Goal: Check status: Check status

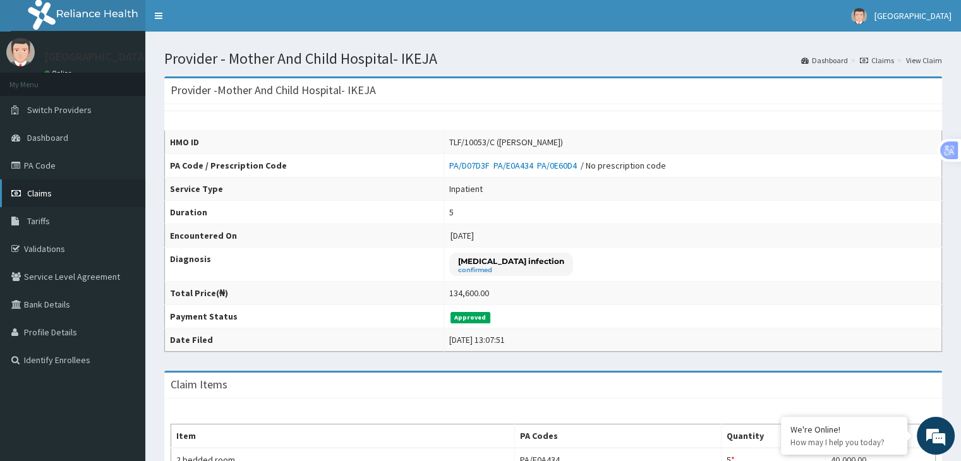
click at [36, 190] on span "Claims" at bounding box center [39, 193] width 25 height 11
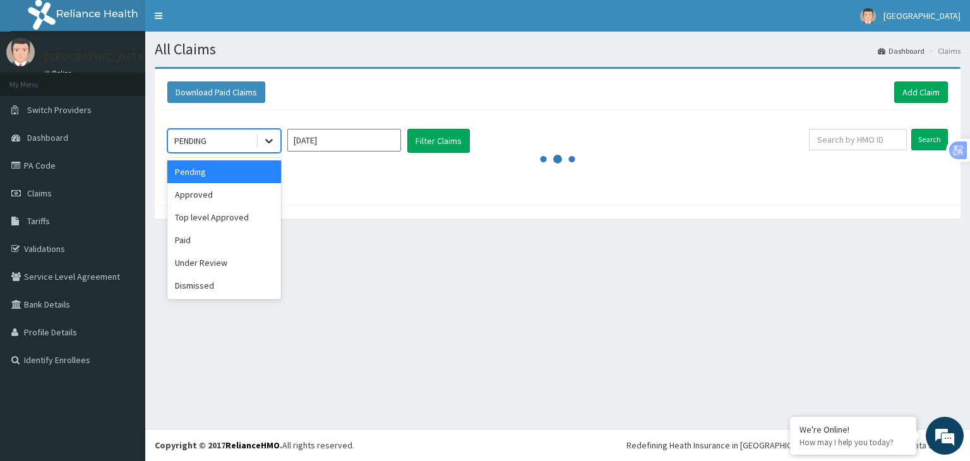
click at [267, 142] on icon at bounding box center [269, 141] width 13 height 13
click at [207, 198] on div "Approved" at bounding box center [224, 194] width 114 height 23
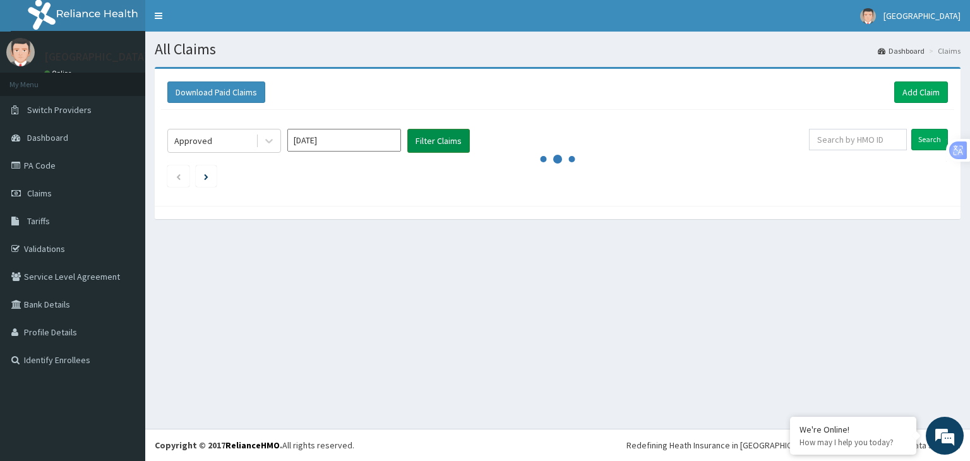
click at [432, 139] on button "Filter Claims" at bounding box center [439, 141] width 63 height 24
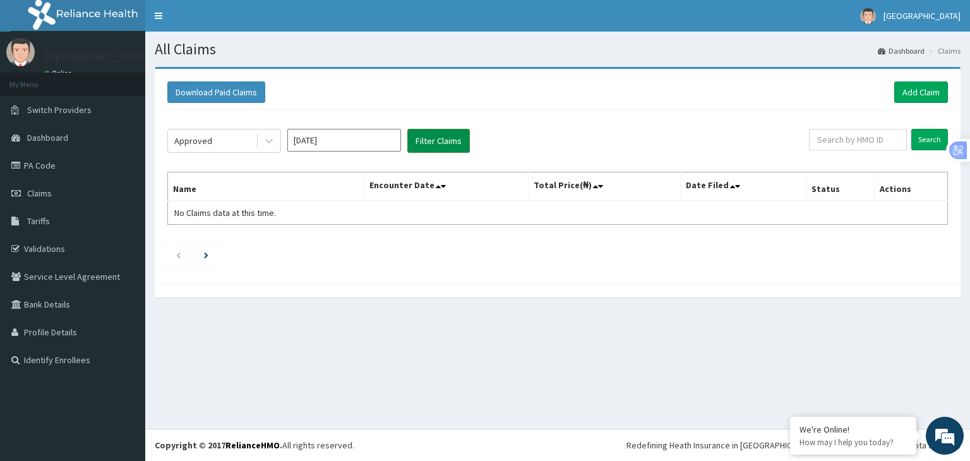
click at [426, 143] on button "Filter Claims" at bounding box center [439, 141] width 63 height 24
click at [442, 135] on button "Filter Claims" at bounding box center [439, 141] width 63 height 24
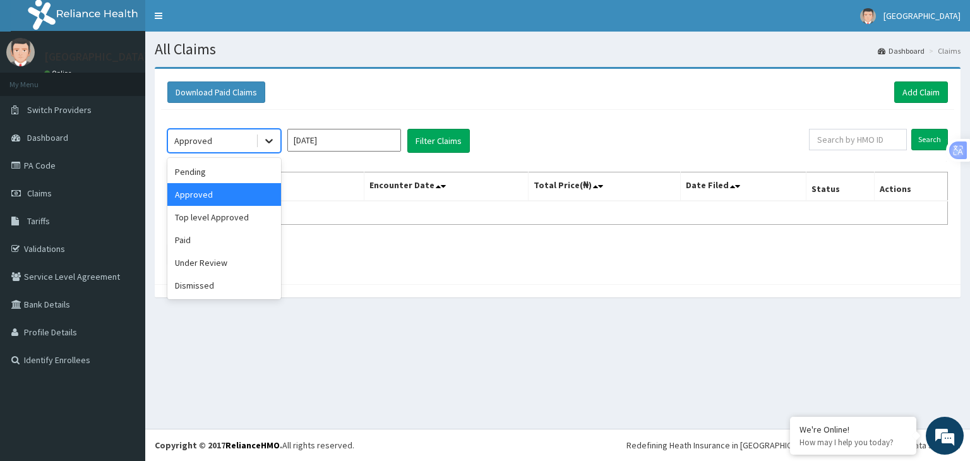
click at [266, 135] on icon at bounding box center [269, 141] width 13 height 13
click at [217, 212] on div "Top level Approved" at bounding box center [224, 217] width 114 height 23
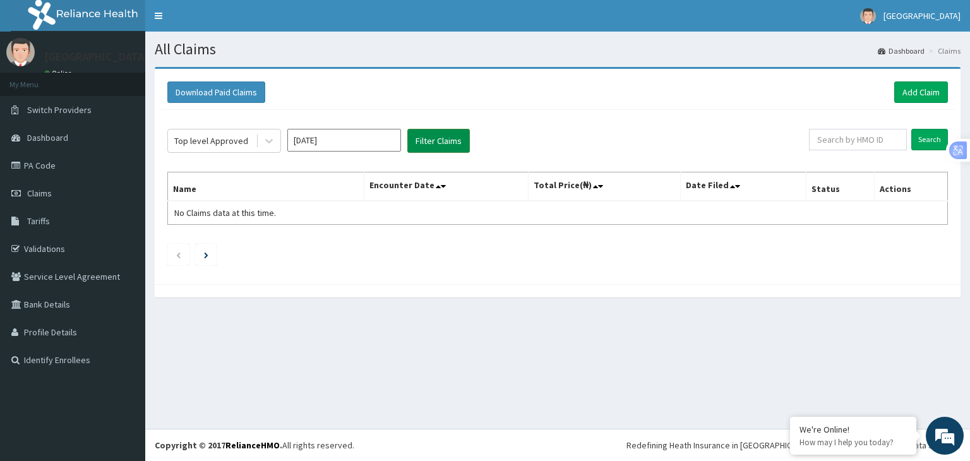
click at [422, 140] on button "Filter Claims" at bounding box center [439, 141] width 63 height 24
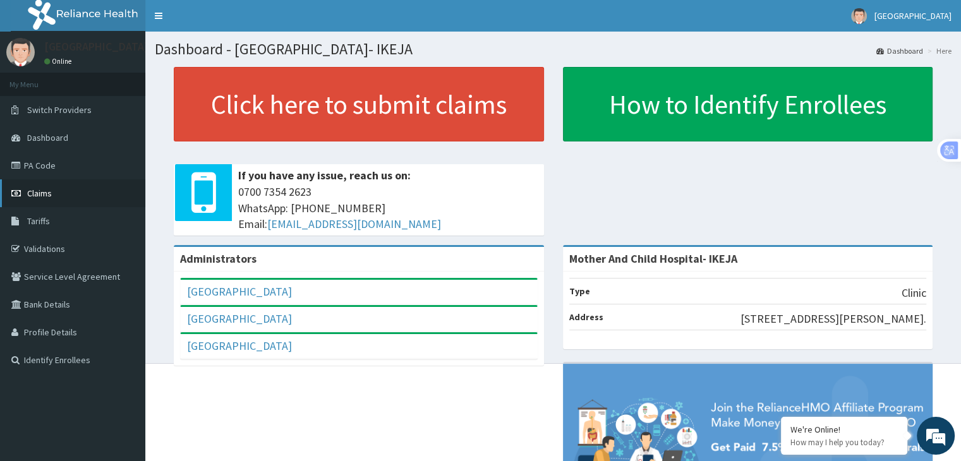
click at [40, 196] on span "Claims" at bounding box center [39, 193] width 25 height 11
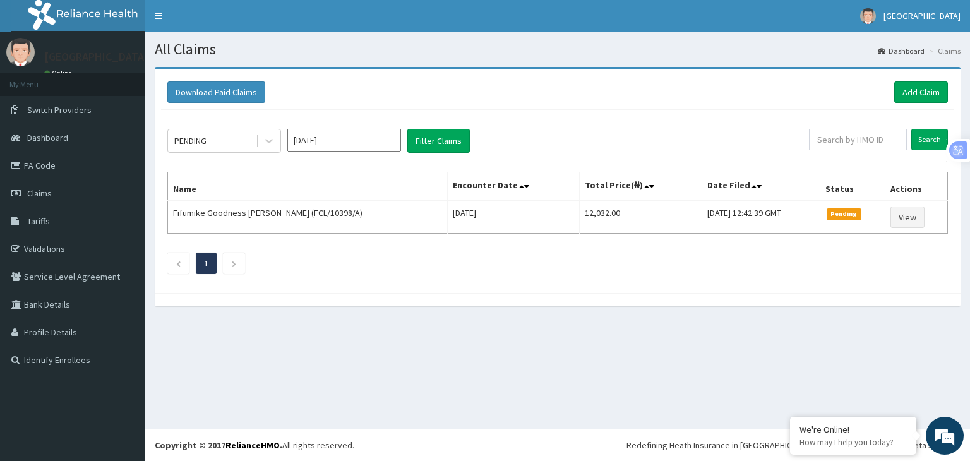
click at [267, 126] on div "PENDING Aug 2025 Filter Claims Search Name Encounter Date Total Price(₦) Date F…" at bounding box center [558, 198] width 794 height 177
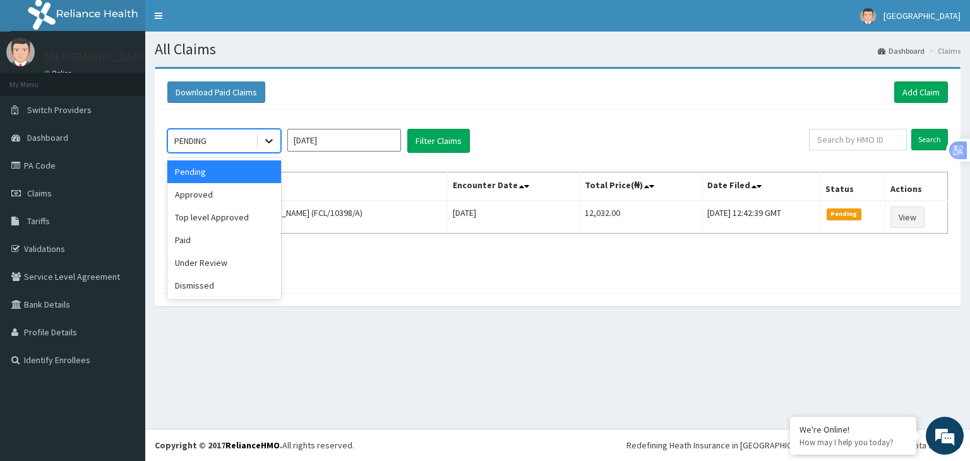
click at [268, 143] on icon at bounding box center [269, 141] width 13 height 13
click at [184, 195] on div "Approved" at bounding box center [224, 194] width 114 height 23
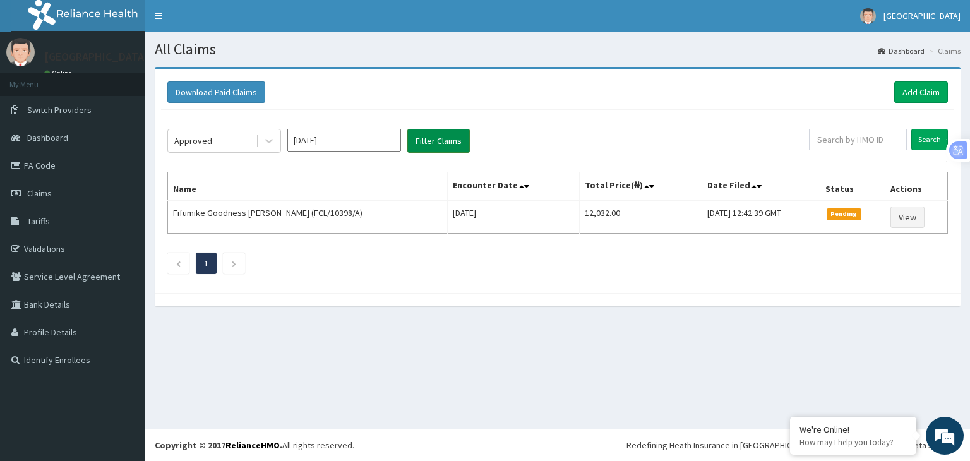
click at [435, 142] on button "Filter Claims" at bounding box center [439, 141] width 63 height 24
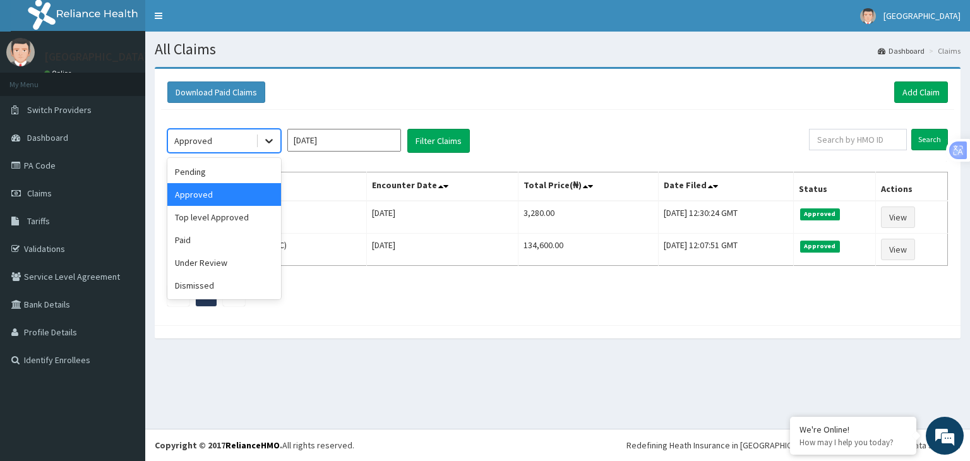
click at [264, 141] on icon at bounding box center [269, 141] width 13 height 13
click at [215, 215] on div "Top level Approved" at bounding box center [224, 217] width 114 height 23
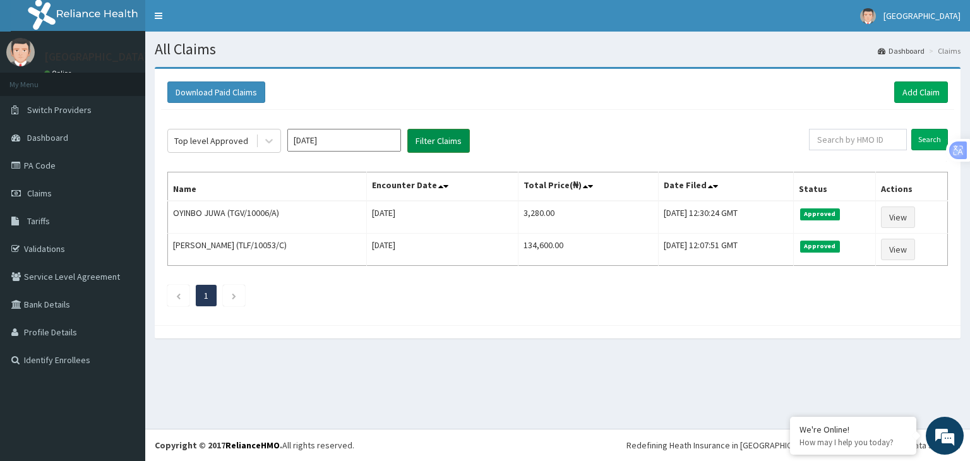
click at [455, 138] on button "Filter Claims" at bounding box center [439, 141] width 63 height 24
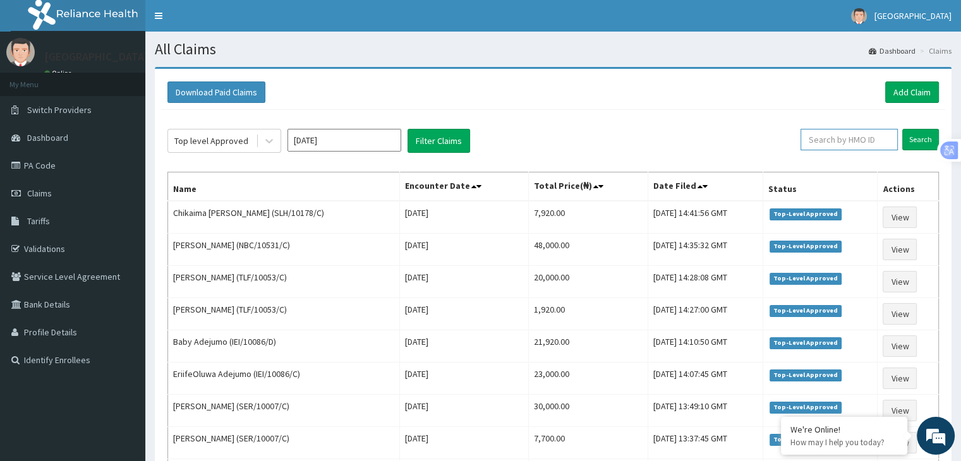
click at [834, 140] on input "text" at bounding box center [848, 139] width 97 height 21
type input "O"
type input "TGY/10006/A"
click at [915, 142] on input "Search" at bounding box center [920, 139] width 37 height 21
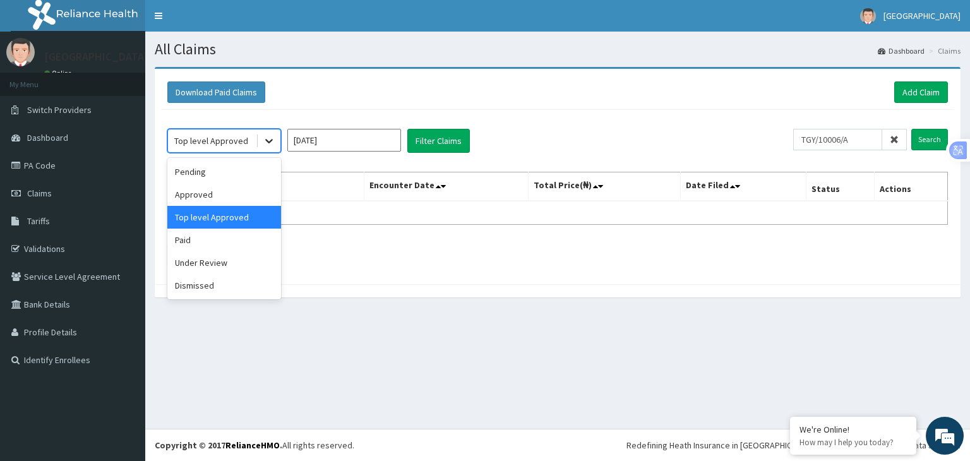
click at [277, 144] on div at bounding box center [269, 141] width 23 height 23
click at [183, 240] on div "Paid" at bounding box center [224, 240] width 114 height 23
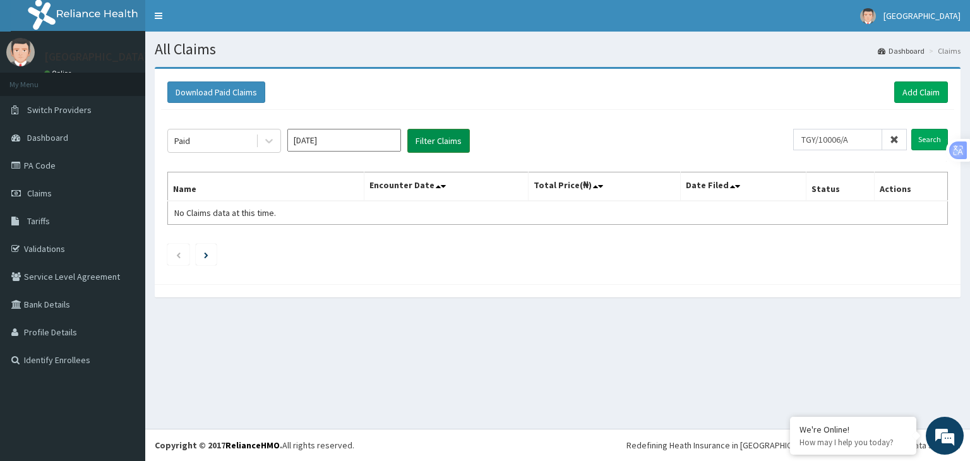
click at [436, 144] on button "Filter Claims" at bounding box center [439, 141] width 63 height 24
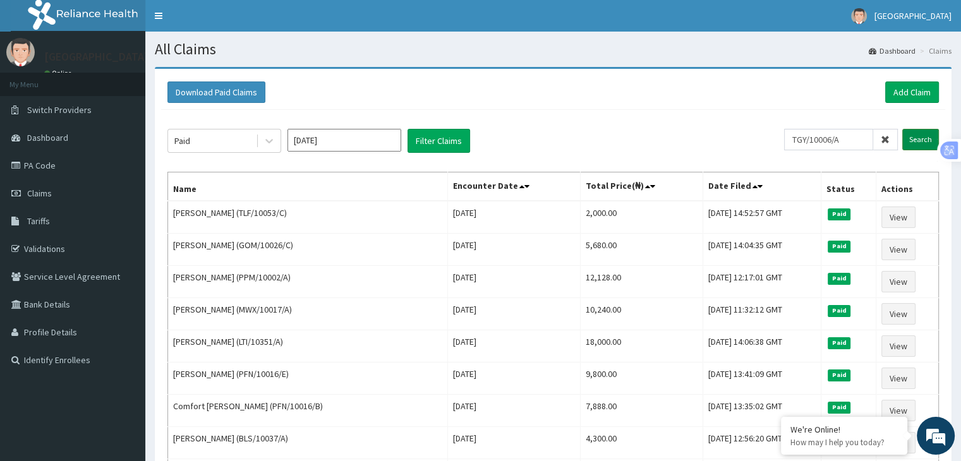
click at [925, 143] on input "Search" at bounding box center [920, 139] width 37 height 21
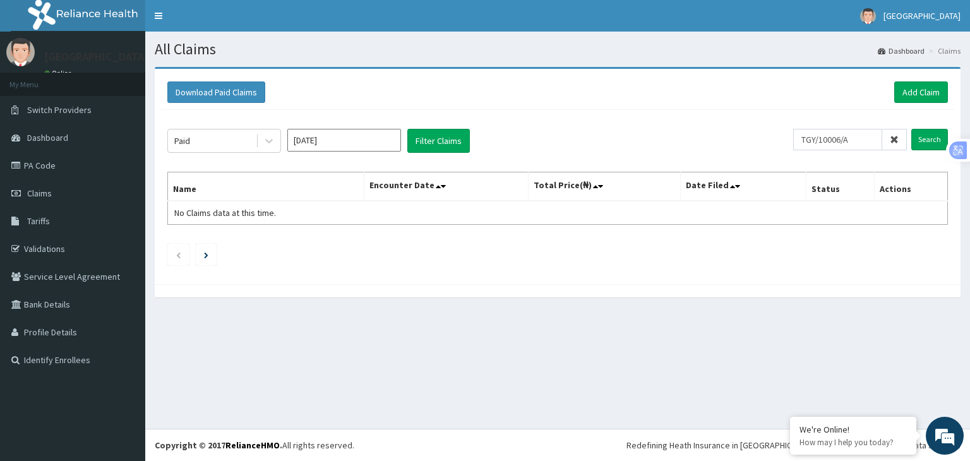
click at [895, 137] on icon at bounding box center [894, 139] width 9 height 9
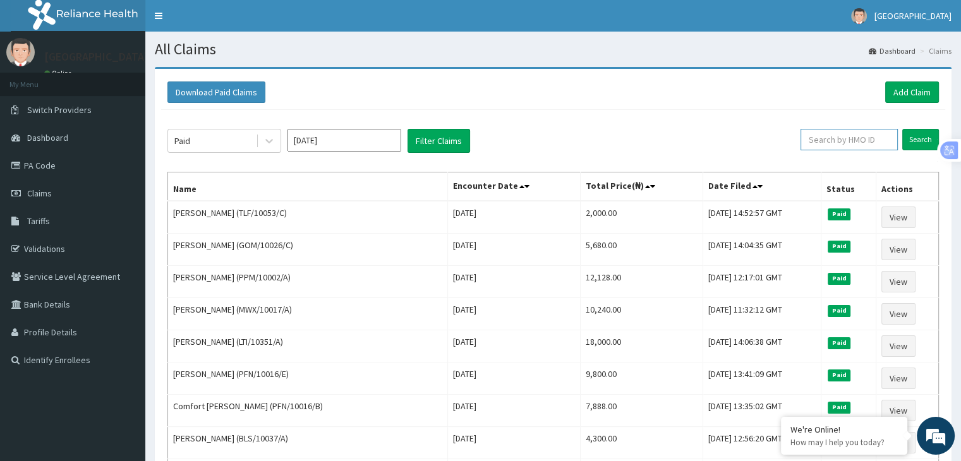
click at [829, 139] on input "text" at bounding box center [848, 139] width 97 height 21
type input "TGY/10006/A"
click at [917, 135] on input "Search" at bounding box center [920, 139] width 37 height 21
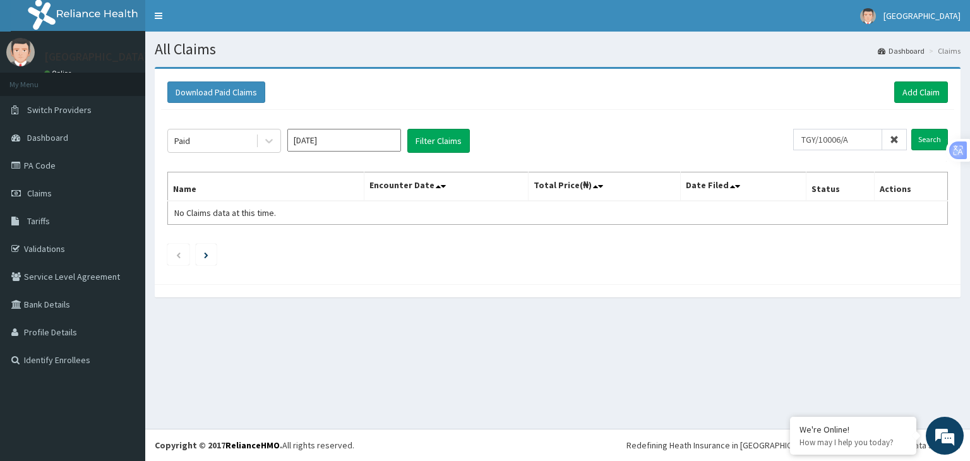
click at [281, 138] on div "Paid Aug 2025 Filter Claims" at bounding box center [480, 141] width 626 height 24
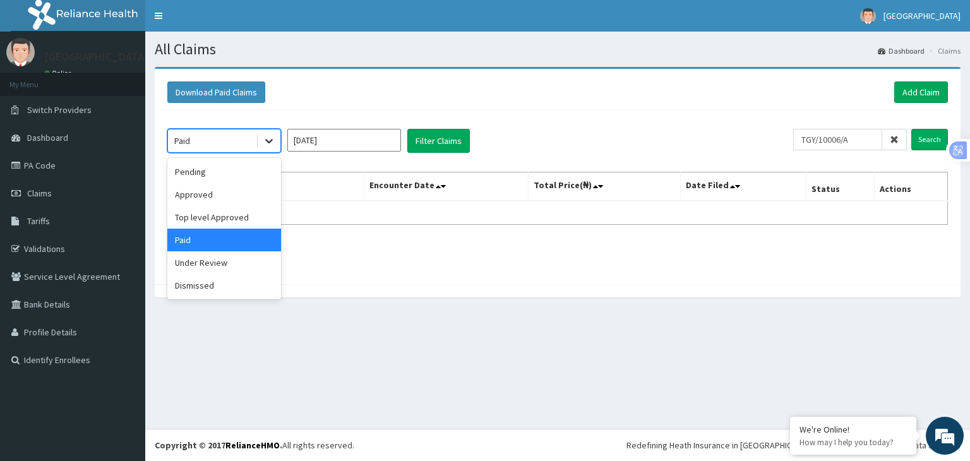
click at [267, 142] on icon at bounding box center [269, 141] width 13 height 13
click at [202, 172] on div "Pending" at bounding box center [224, 171] width 114 height 23
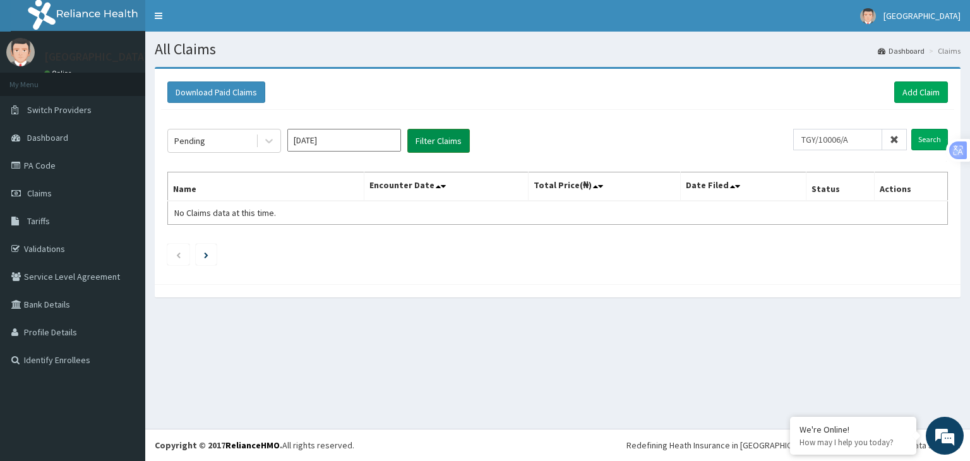
click at [433, 142] on button "Filter Claims" at bounding box center [439, 141] width 63 height 24
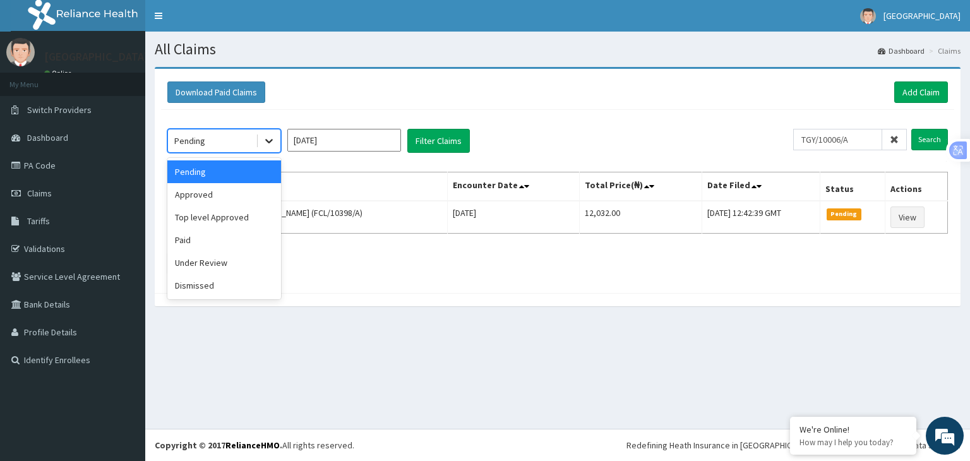
click at [273, 142] on icon at bounding box center [269, 141] width 13 height 13
click at [192, 190] on div "Approved" at bounding box center [224, 194] width 114 height 23
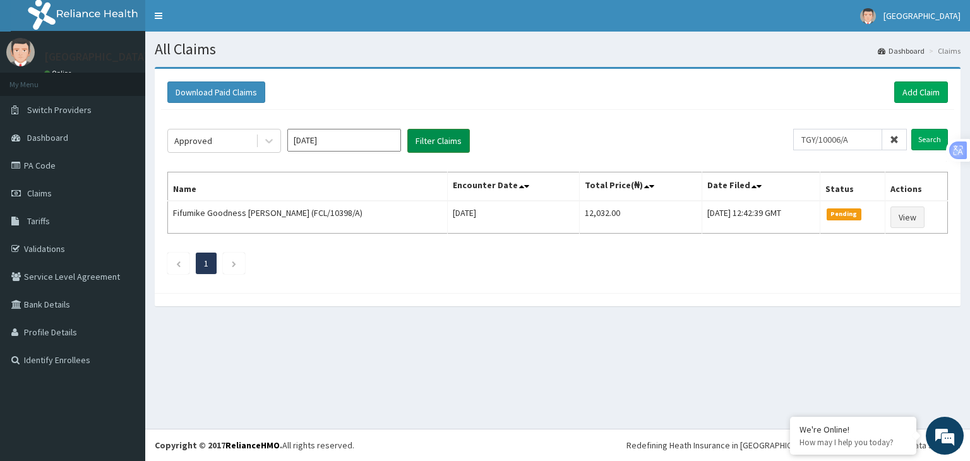
click at [425, 136] on button "Filter Claims" at bounding box center [439, 141] width 63 height 24
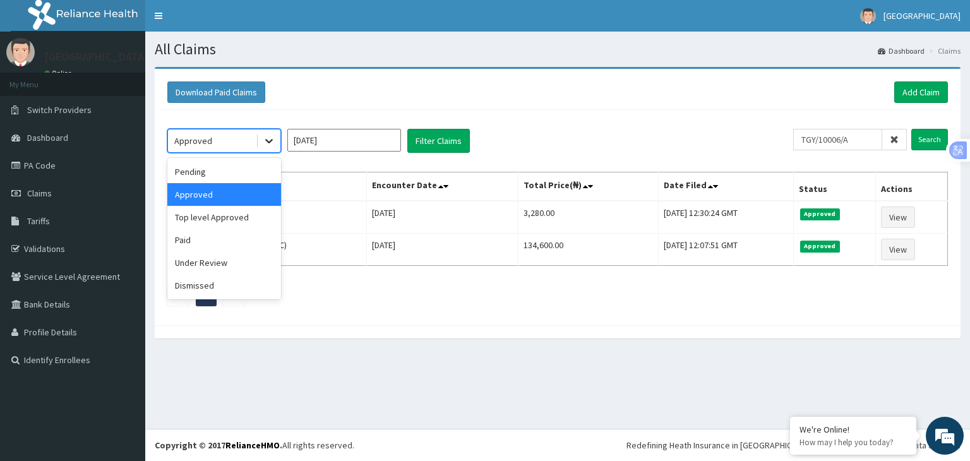
click at [268, 142] on icon at bounding box center [269, 142] width 8 height 4
click at [200, 260] on div "Under Review" at bounding box center [224, 262] width 114 height 23
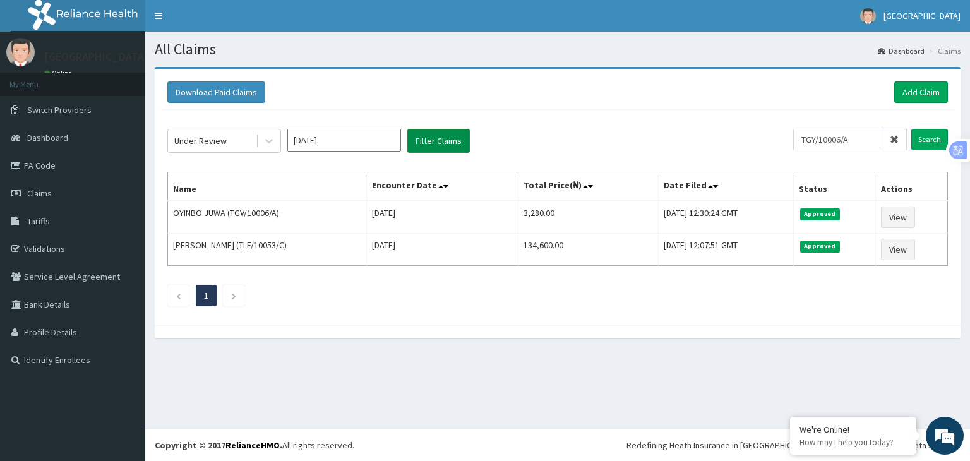
click at [428, 140] on button "Filter Claims" at bounding box center [439, 141] width 63 height 24
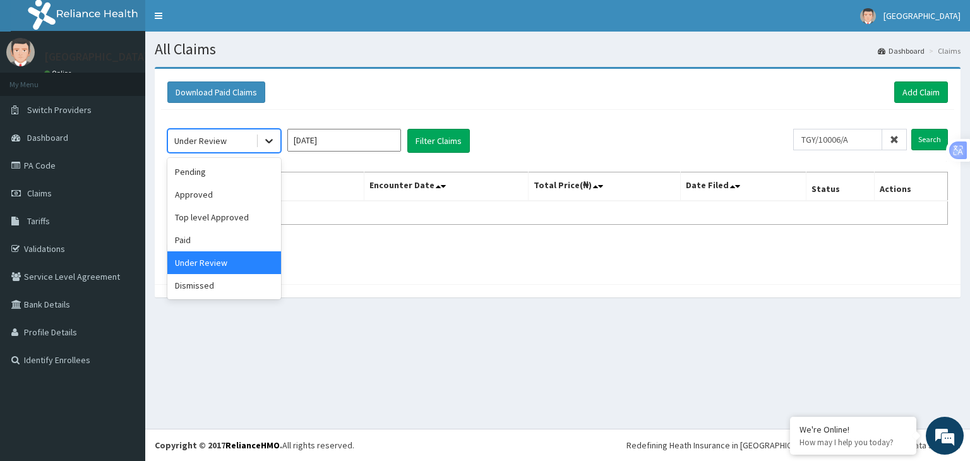
click at [269, 145] on icon at bounding box center [269, 141] width 13 height 13
click at [193, 239] on div "Paid" at bounding box center [224, 240] width 114 height 23
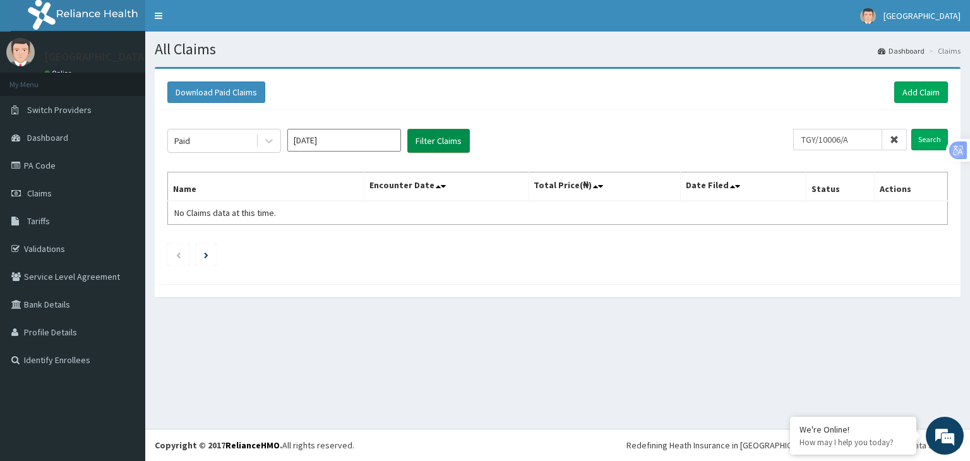
click at [437, 142] on button "Filter Claims" at bounding box center [439, 141] width 63 height 24
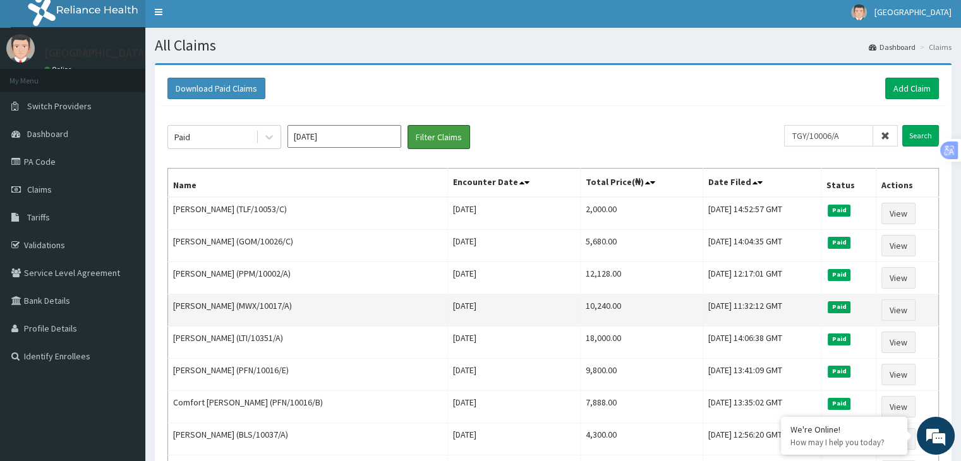
scroll to position [3, 0]
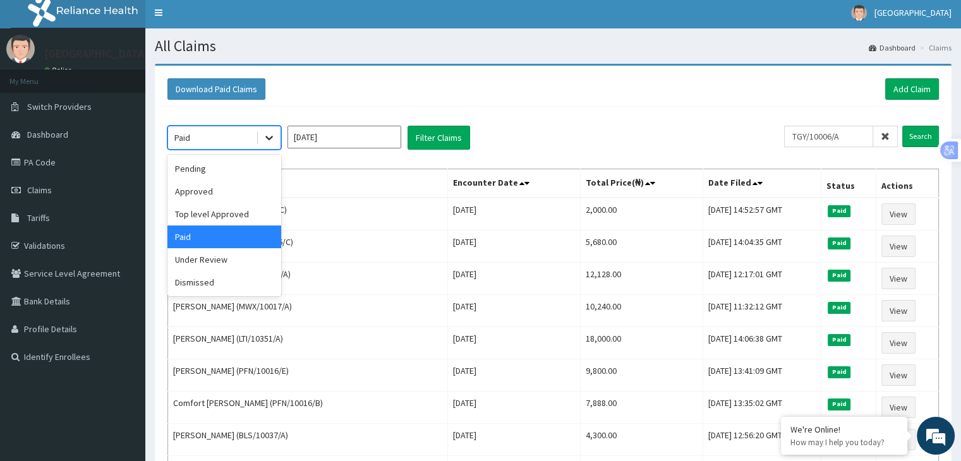
click at [269, 141] on icon at bounding box center [269, 137] width 13 height 13
click at [216, 215] on div "Top level Approved" at bounding box center [224, 214] width 114 height 23
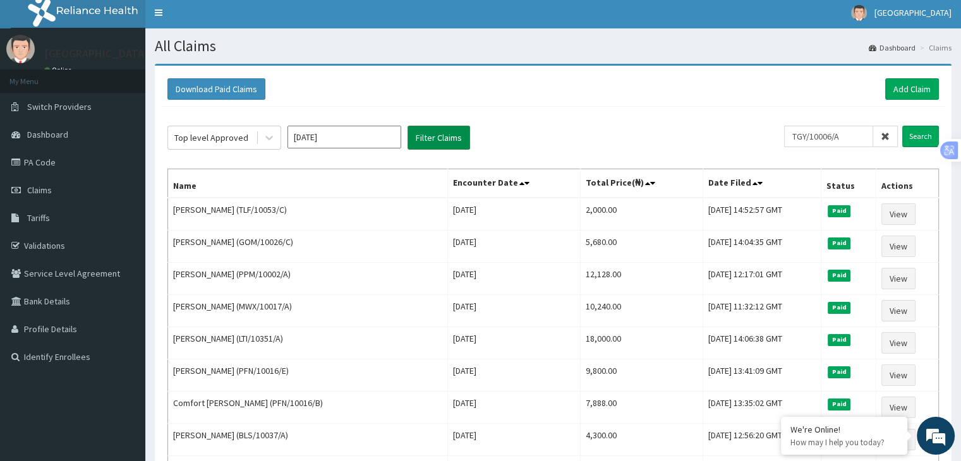
click at [429, 132] on button "Filter Claims" at bounding box center [439, 138] width 63 height 24
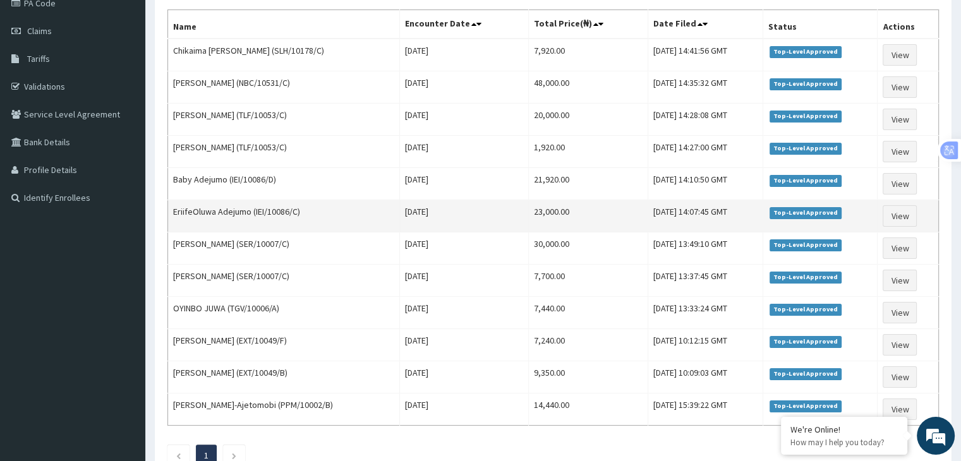
scroll to position [165, 0]
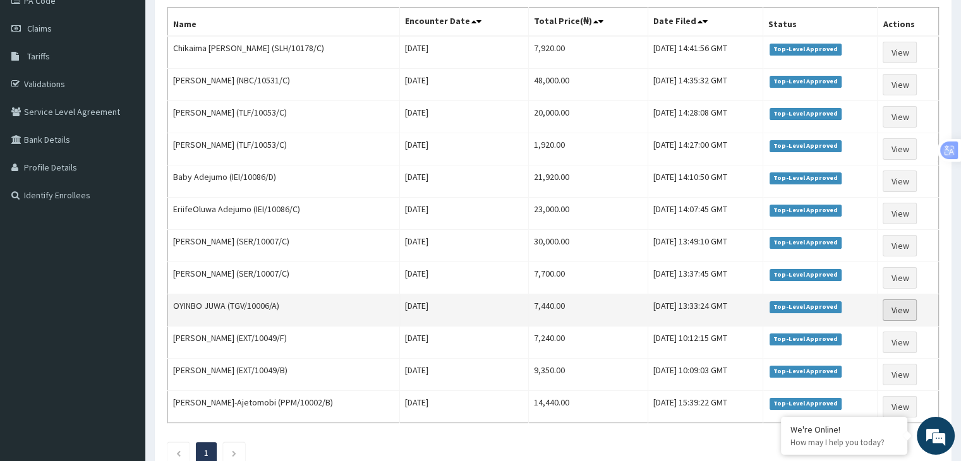
click at [903, 305] on link "View" at bounding box center [900, 309] width 34 height 21
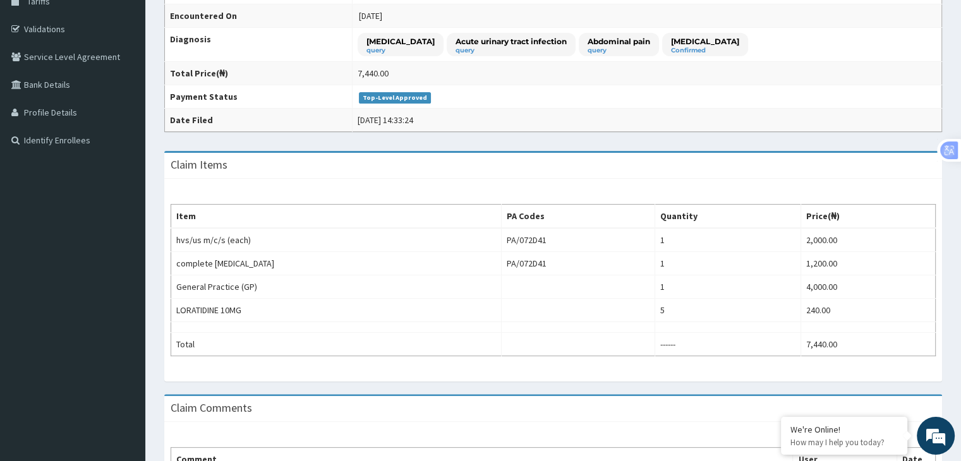
scroll to position [330, 0]
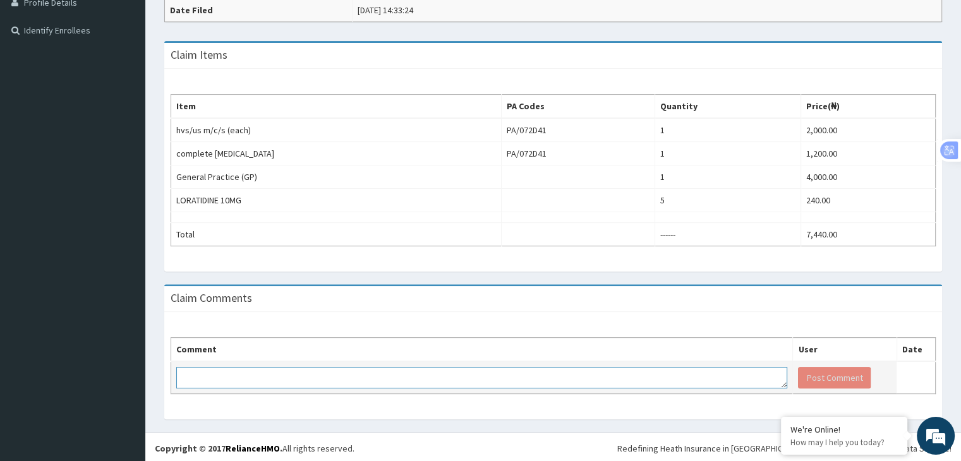
click at [210, 370] on textarea at bounding box center [481, 377] width 611 height 21
type textarea "KINDLY PROCESS PAYMENT"
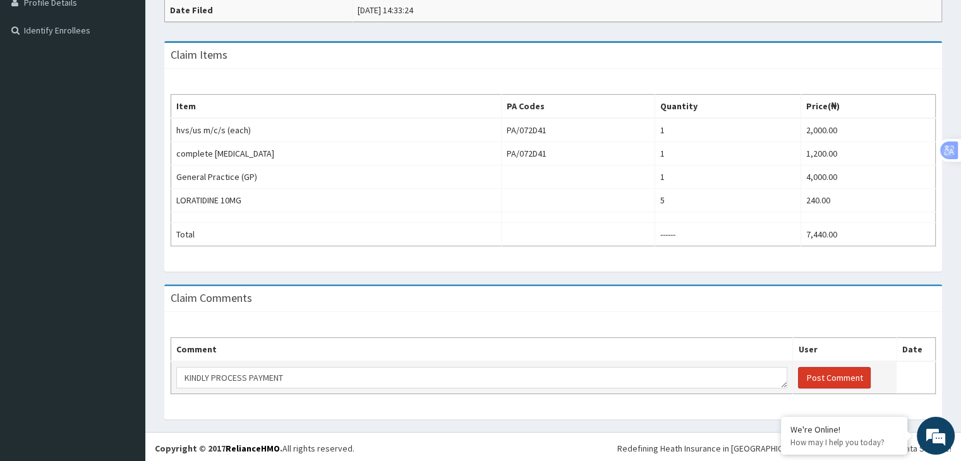
click at [833, 367] on button "Post Comment" at bounding box center [834, 377] width 73 height 21
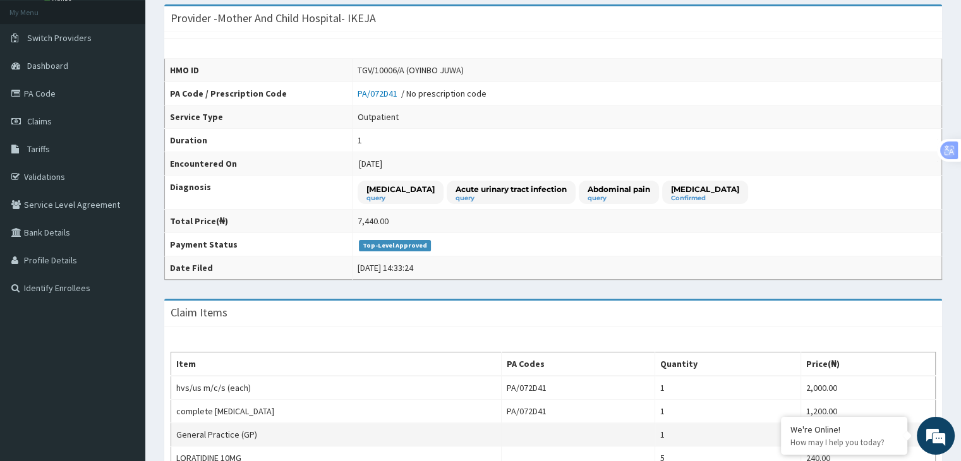
scroll to position [0, 0]
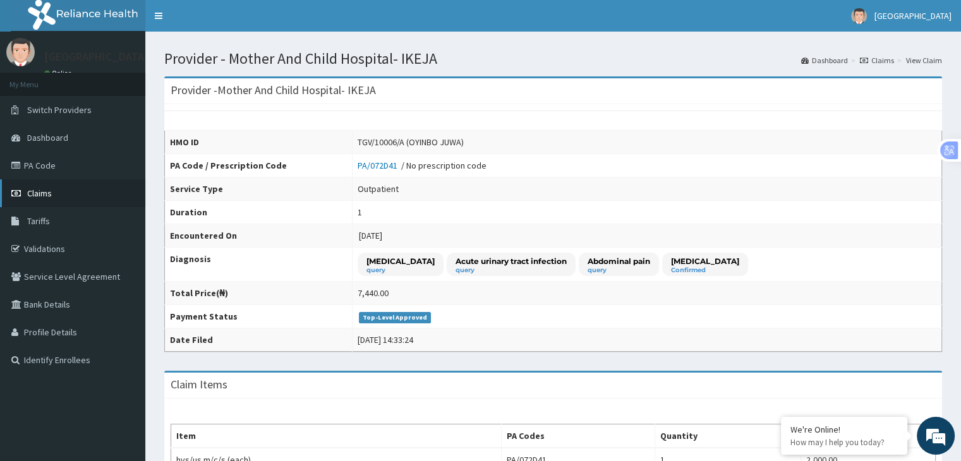
click at [35, 192] on span "Claims" at bounding box center [39, 193] width 25 height 11
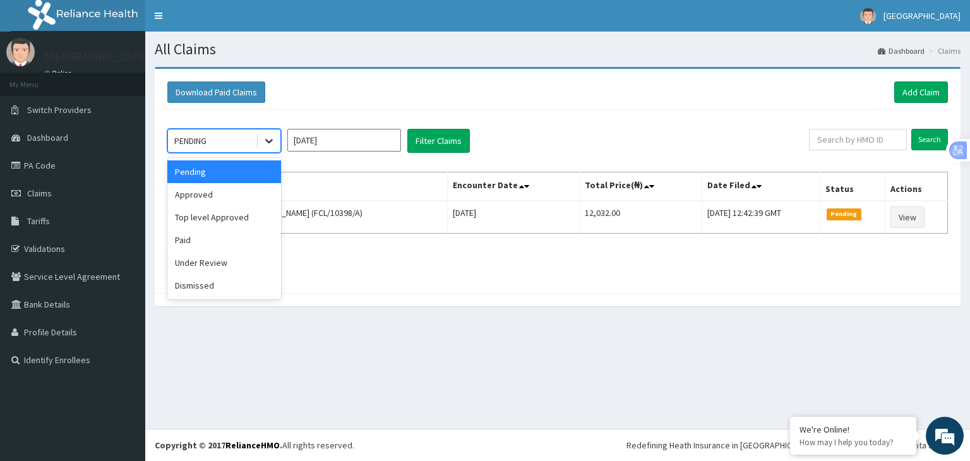
click at [272, 142] on icon at bounding box center [269, 141] width 13 height 13
click at [208, 193] on div "Approved" at bounding box center [224, 194] width 114 height 23
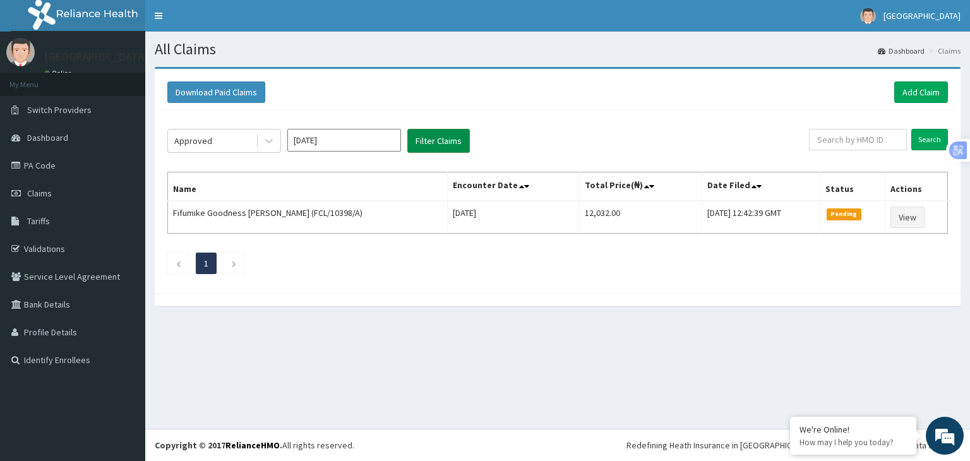
click at [439, 143] on button "Filter Claims" at bounding box center [439, 141] width 63 height 24
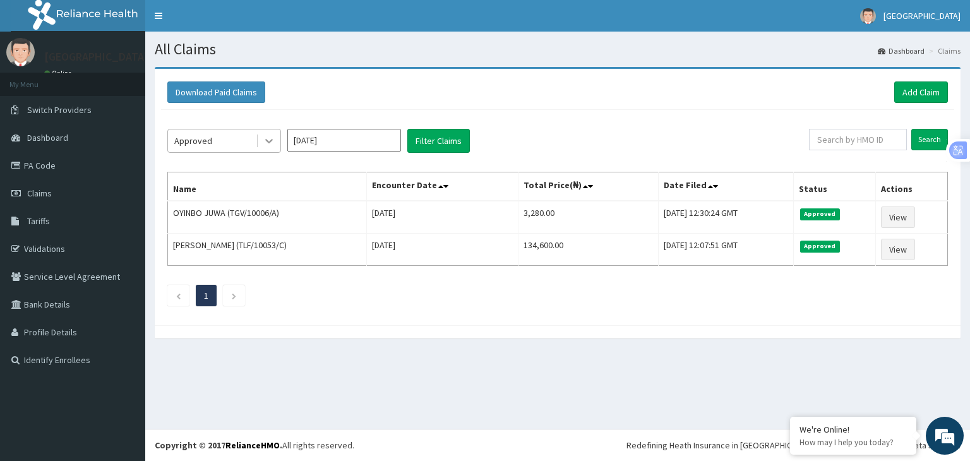
click at [273, 142] on icon at bounding box center [269, 141] width 13 height 13
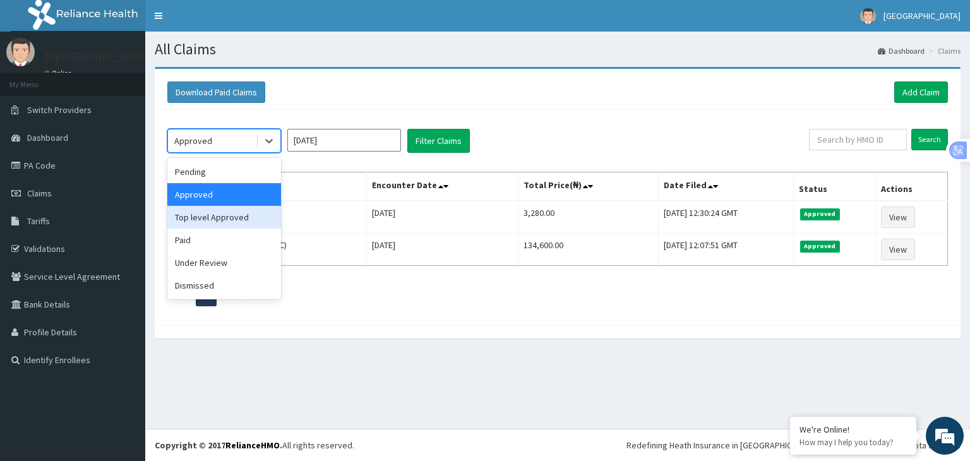
click at [210, 214] on div "Top level Approved" at bounding box center [224, 217] width 114 height 23
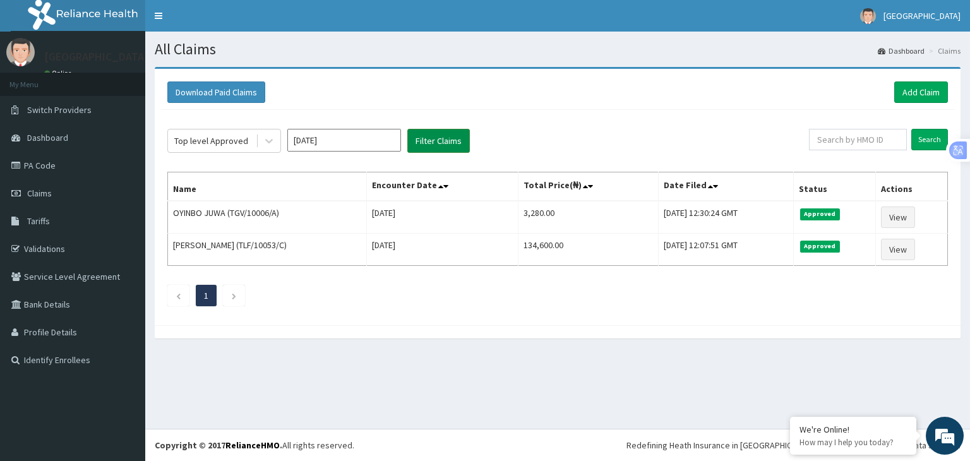
click at [432, 140] on button "Filter Claims" at bounding box center [439, 141] width 63 height 24
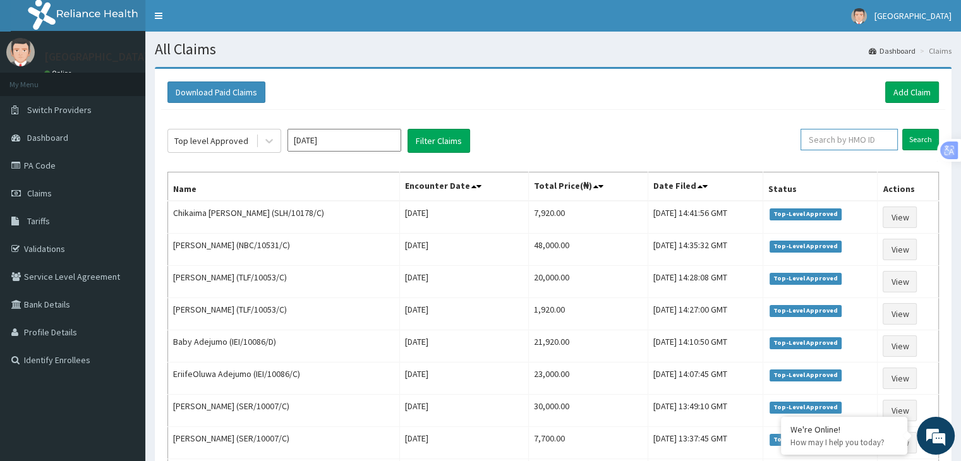
click at [824, 135] on input "text" at bounding box center [848, 139] width 97 height 21
type input "TLF/10053/C"
click at [915, 140] on input "Search" at bounding box center [920, 139] width 37 height 21
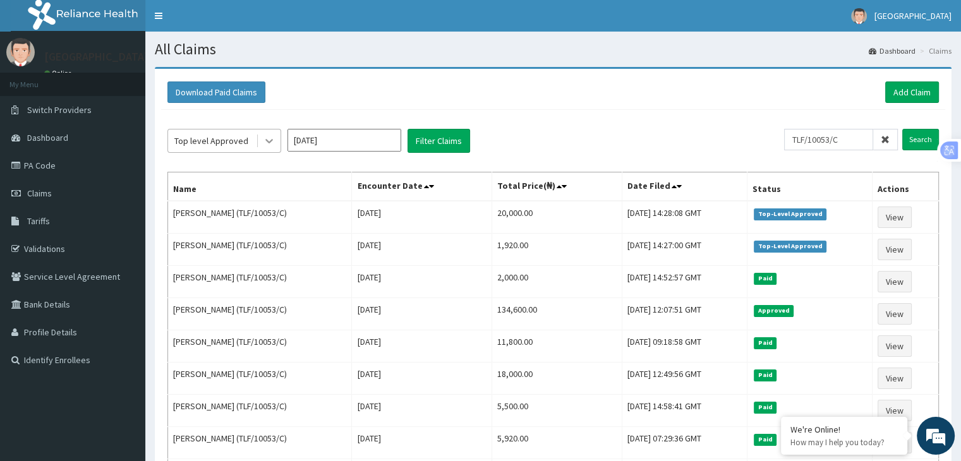
click at [270, 136] on icon at bounding box center [269, 141] width 13 height 13
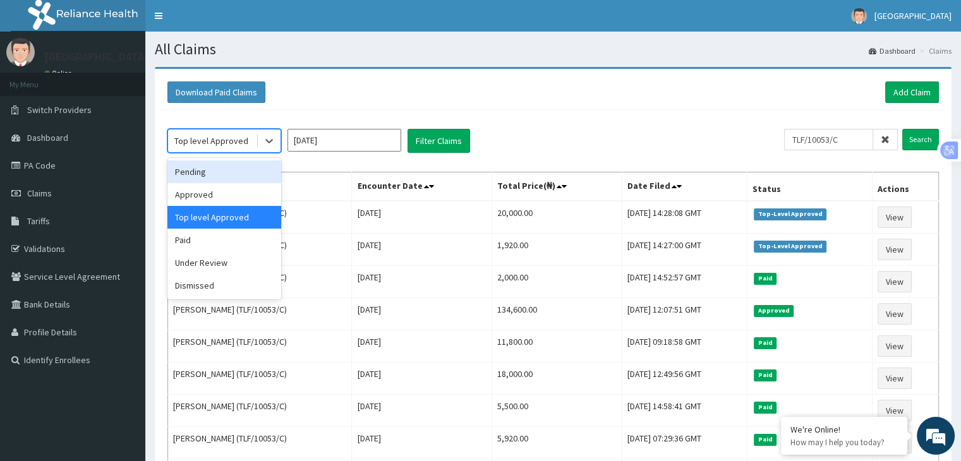
click at [200, 169] on div "Pending" at bounding box center [224, 171] width 114 height 23
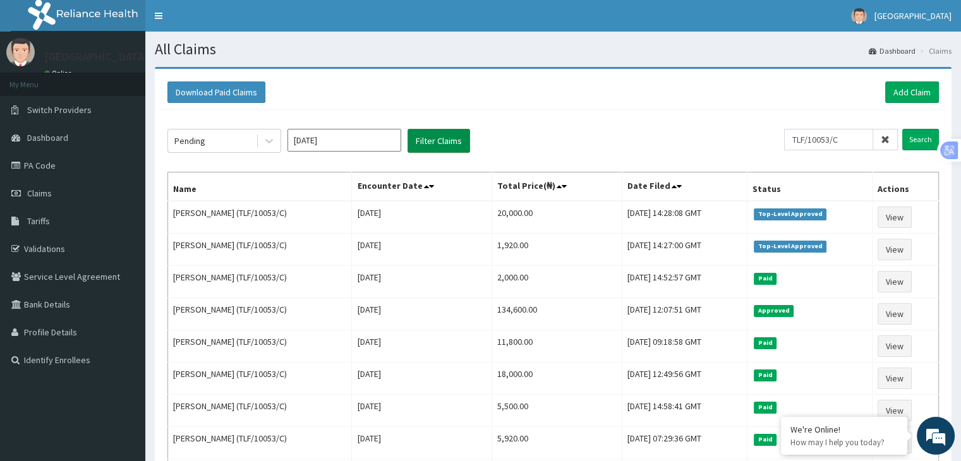
click at [424, 142] on button "Filter Claims" at bounding box center [439, 141] width 63 height 24
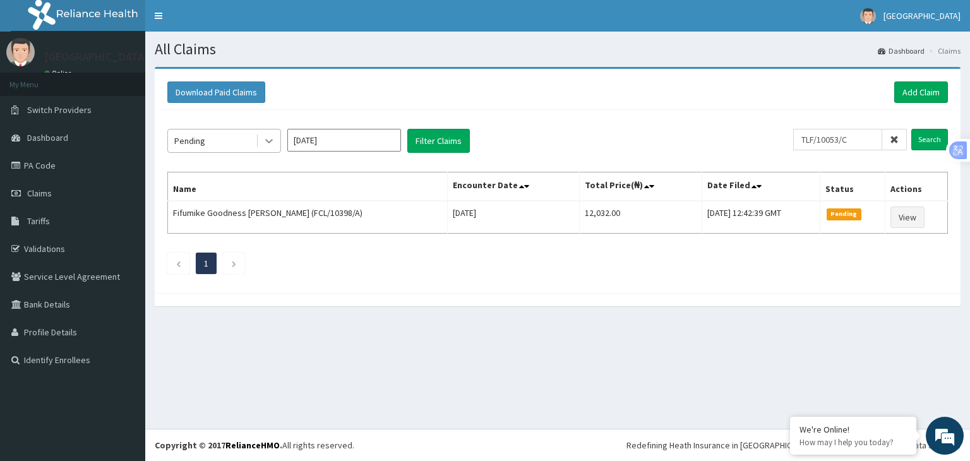
click at [265, 136] on icon at bounding box center [269, 141] width 13 height 13
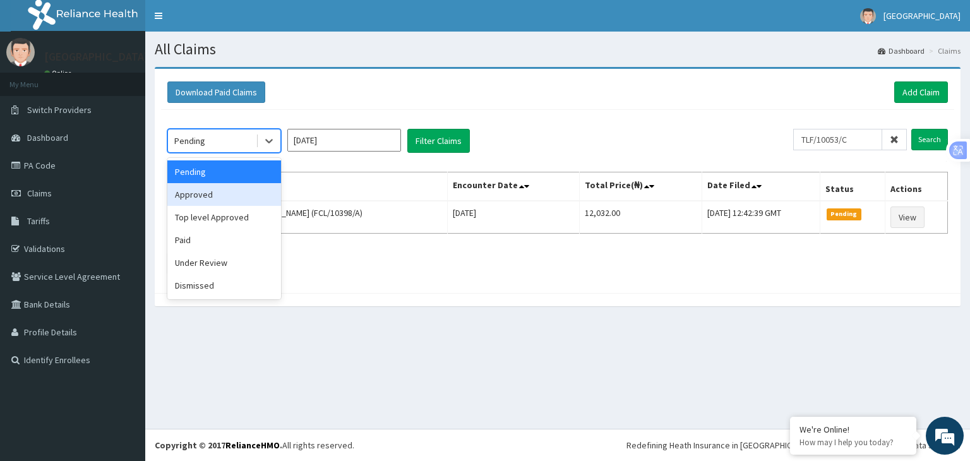
click at [191, 192] on div "Approved" at bounding box center [224, 194] width 114 height 23
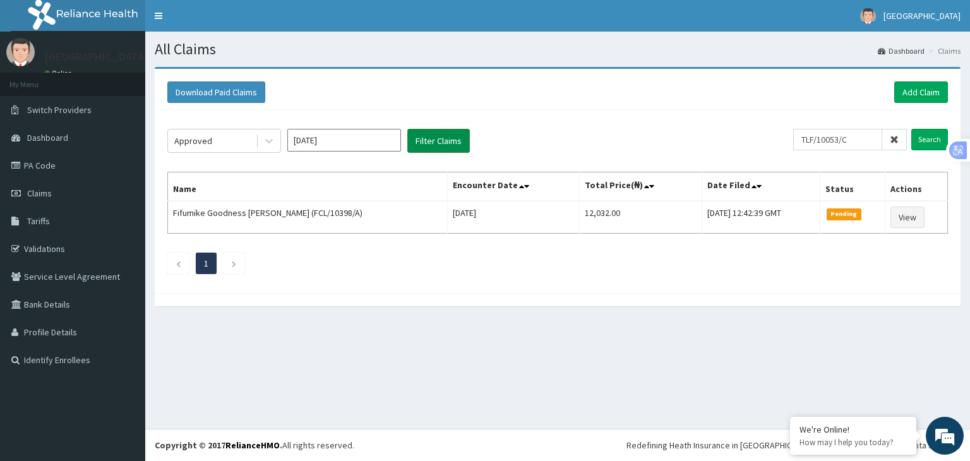
click at [433, 135] on button "Filter Claims" at bounding box center [439, 141] width 63 height 24
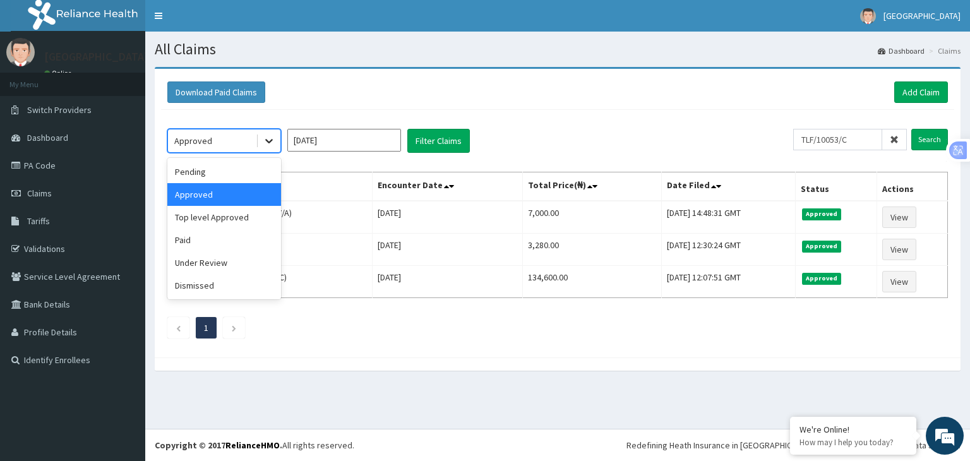
click at [267, 138] on icon at bounding box center [269, 141] width 13 height 13
click at [210, 213] on div "Top level Approved" at bounding box center [224, 217] width 114 height 23
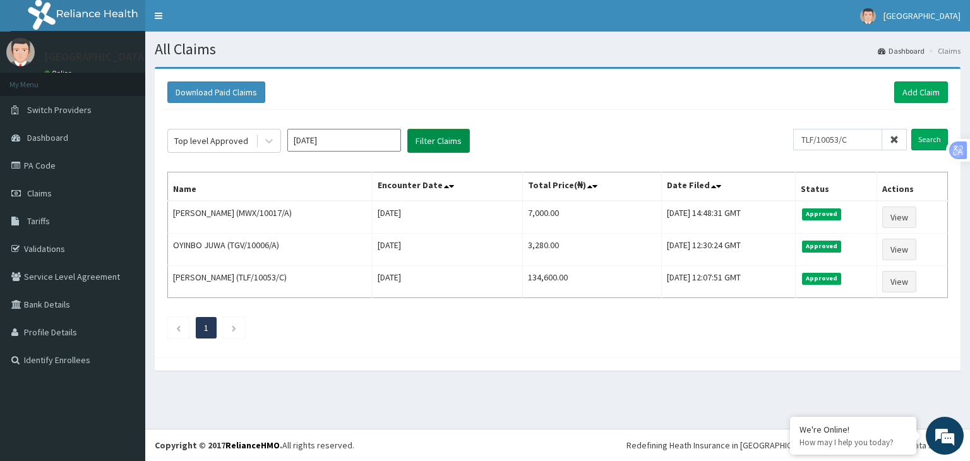
click at [418, 145] on button "Filter Claims" at bounding box center [439, 141] width 63 height 24
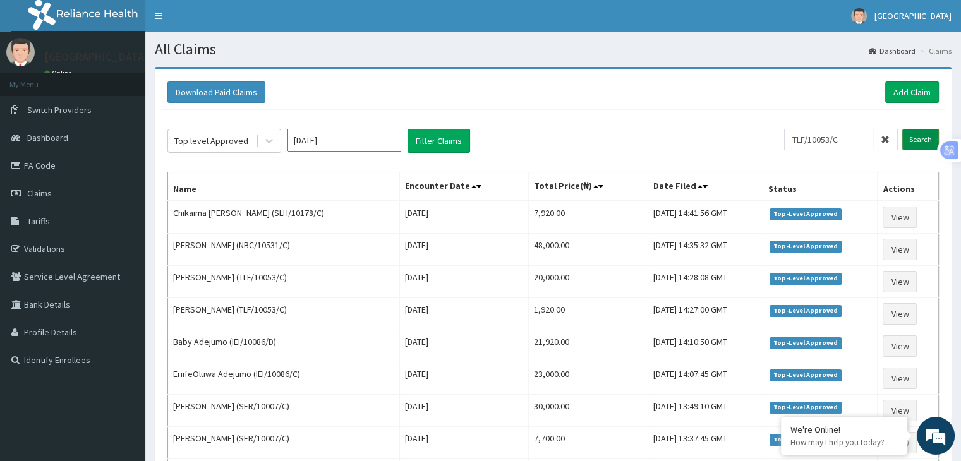
click at [921, 143] on input "Search" at bounding box center [920, 139] width 37 height 21
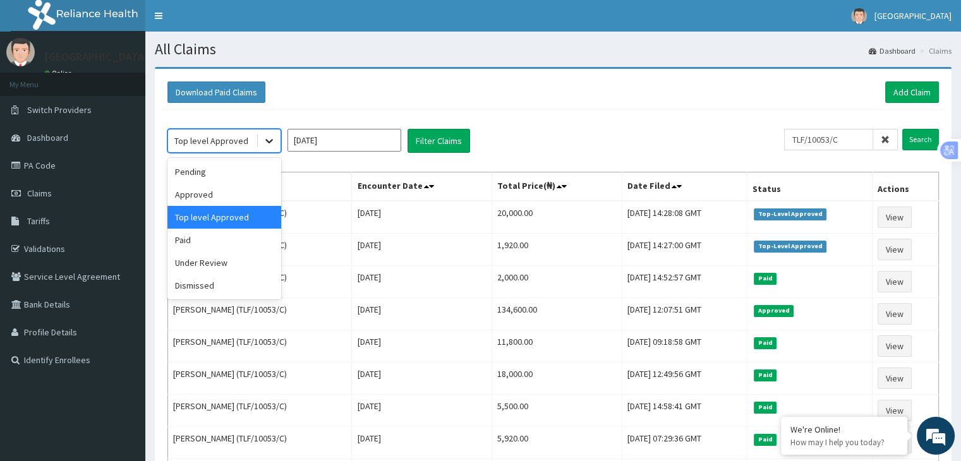
click at [268, 142] on icon at bounding box center [269, 141] width 13 height 13
click at [212, 259] on div "Under Review" at bounding box center [224, 262] width 114 height 23
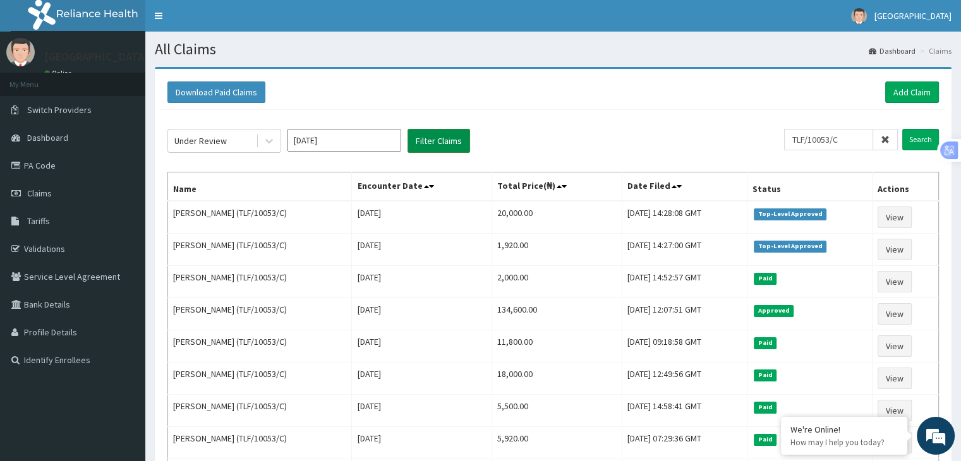
click at [430, 142] on button "Filter Claims" at bounding box center [439, 141] width 63 height 24
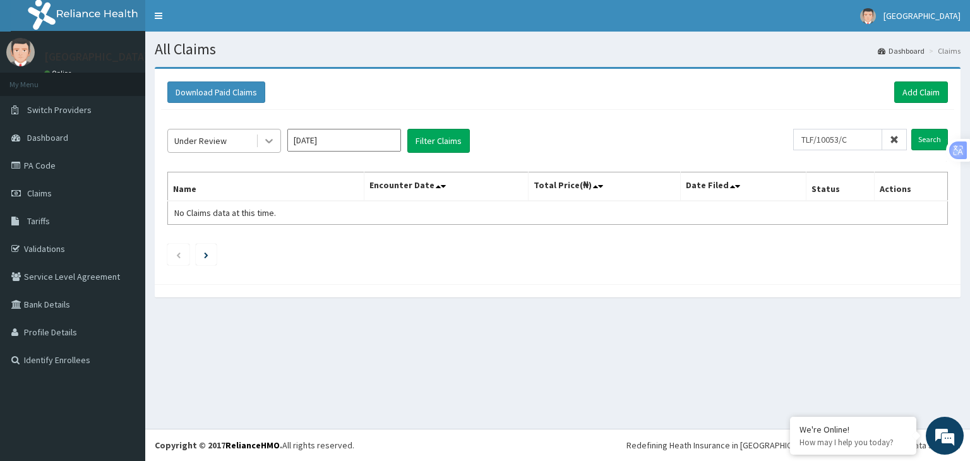
click at [270, 142] on icon at bounding box center [269, 142] width 8 height 4
click at [36, 190] on span "Claims" at bounding box center [39, 193] width 25 height 11
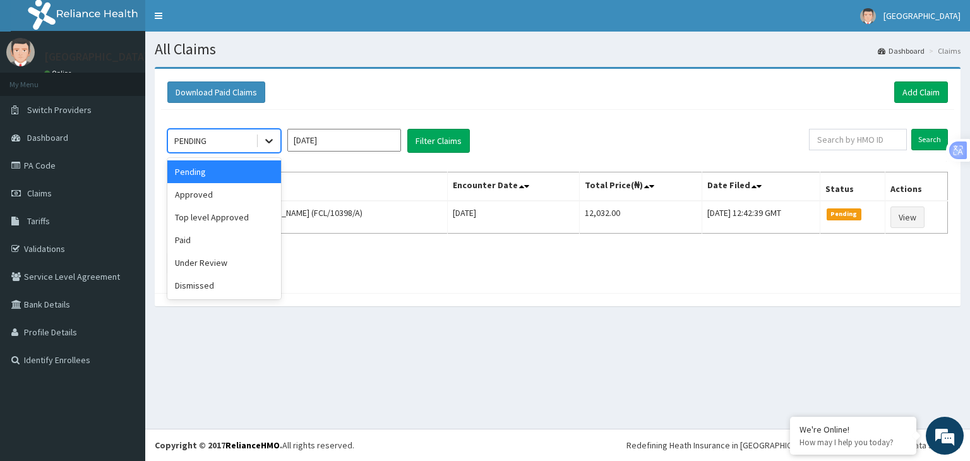
click at [270, 137] on icon at bounding box center [269, 141] width 13 height 13
click at [190, 194] on div "Approved" at bounding box center [224, 194] width 114 height 23
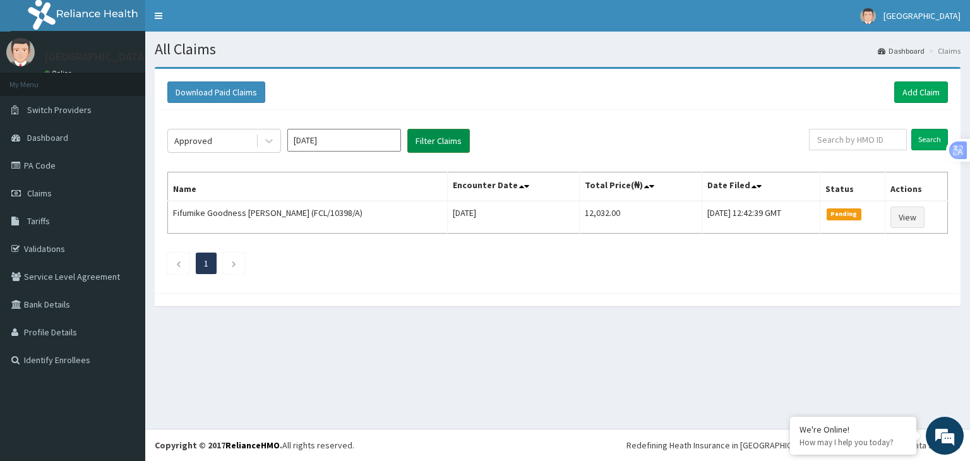
click at [428, 142] on button "Filter Claims" at bounding box center [439, 141] width 63 height 24
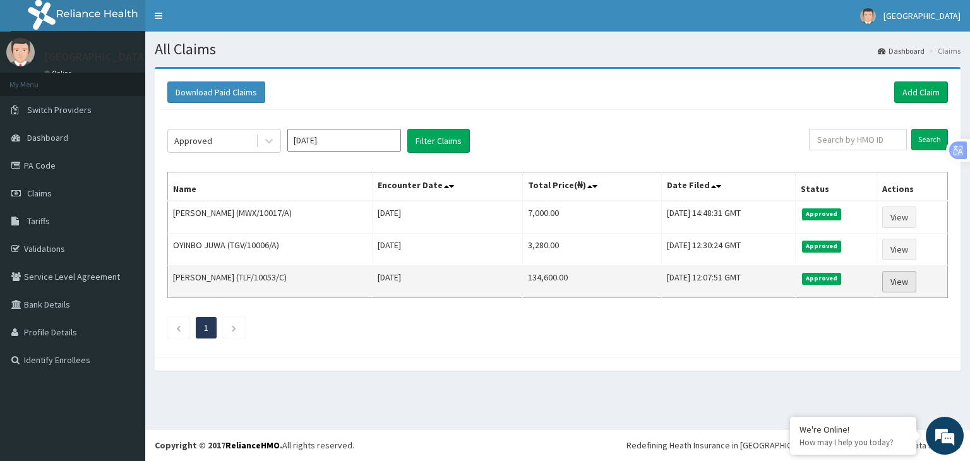
click at [906, 279] on link "View" at bounding box center [900, 281] width 34 height 21
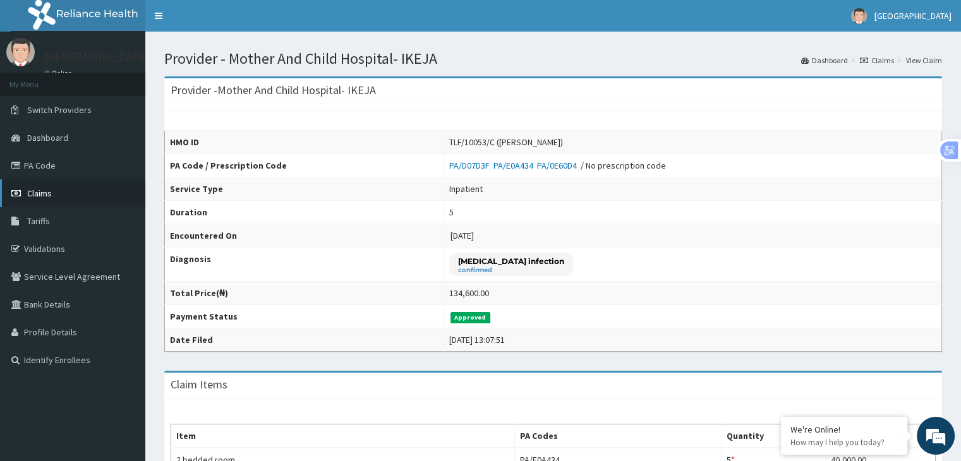
click at [41, 193] on span "Claims" at bounding box center [39, 193] width 25 height 11
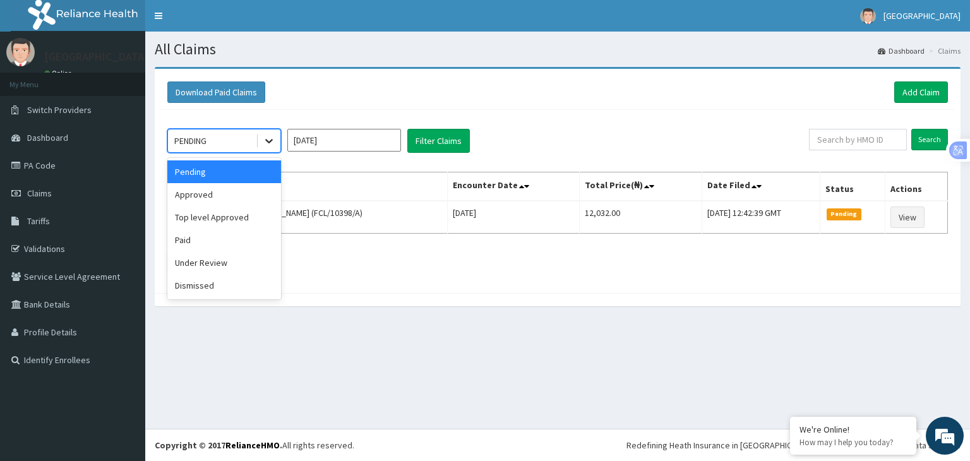
click at [270, 146] on icon at bounding box center [269, 141] width 13 height 13
click at [192, 195] on div "Approved" at bounding box center [224, 194] width 114 height 23
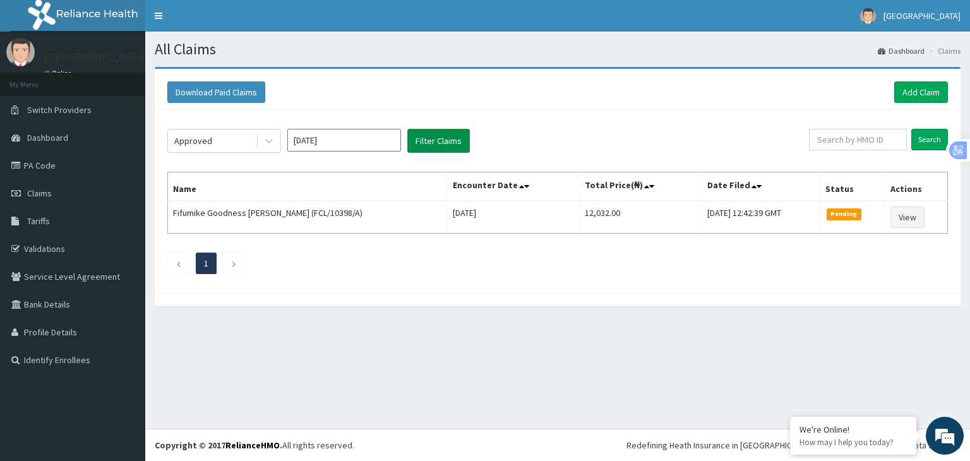
click at [433, 142] on button "Filter Claims" at bounding box center [439, 141] width 63 height 24
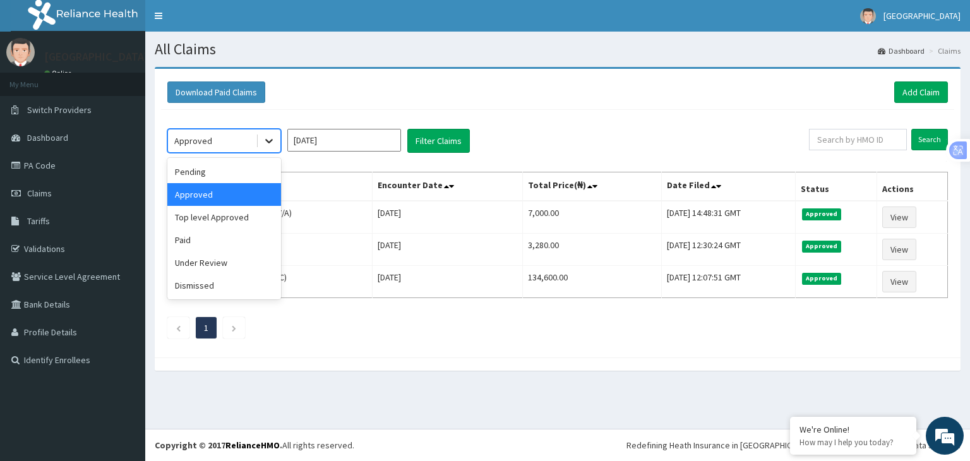
click at [267, 140] on icon at bounding box center [269, 142] width 8 height 4
click at [207, 216] on div "Top level Approved" at bounding box center [224, 217] width 114 height 23
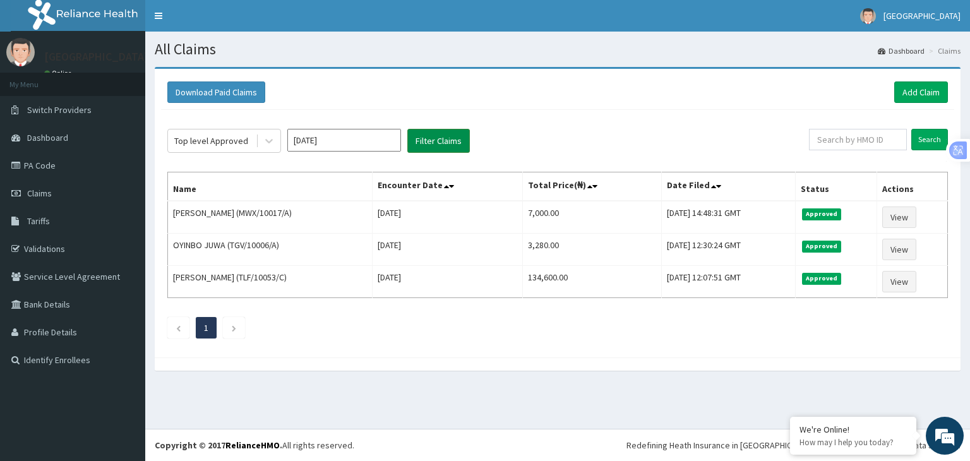
click at [421, 139] on button "Filter Claims" at bounding box center [439, 141] width 63 height 24
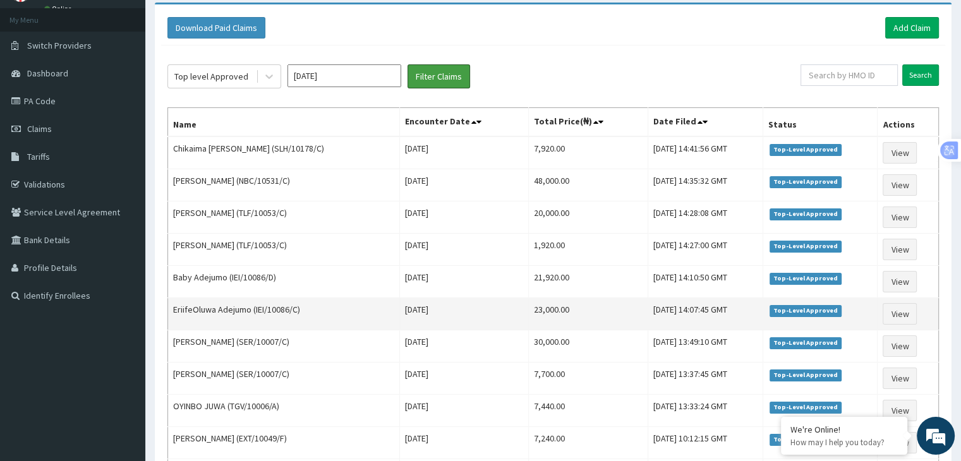
scroll to position [63, 0]
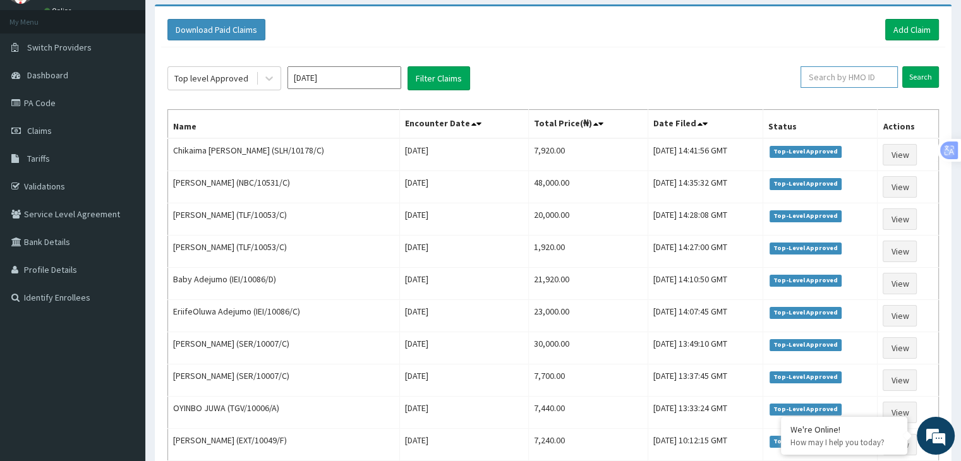
click at [854, 78] on input "text" at bounding box center [848, 76] width 97 height 21
type input "TLF/10053/C"
click at [902, 66] on input "Search" at bounding box center [920, 76] width 37 height 21
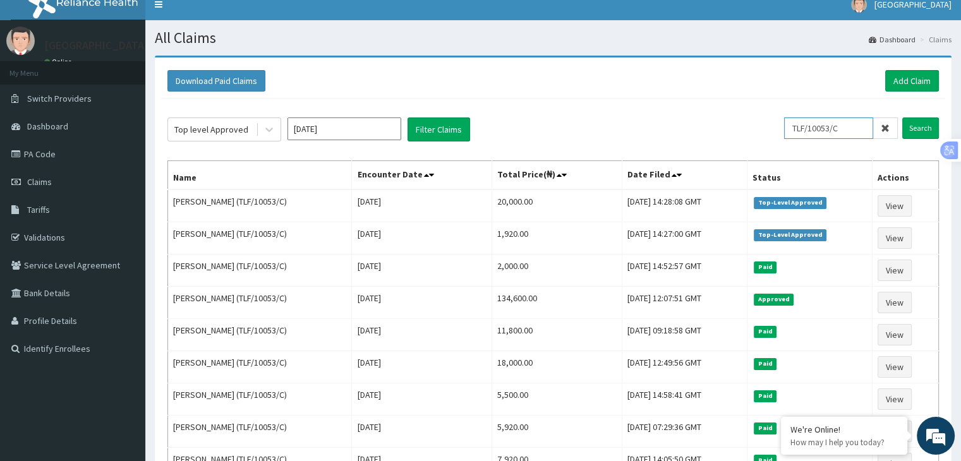
scroll to position [11, 0]
